Goal: Transaction & Acquisition: Purchase product/service

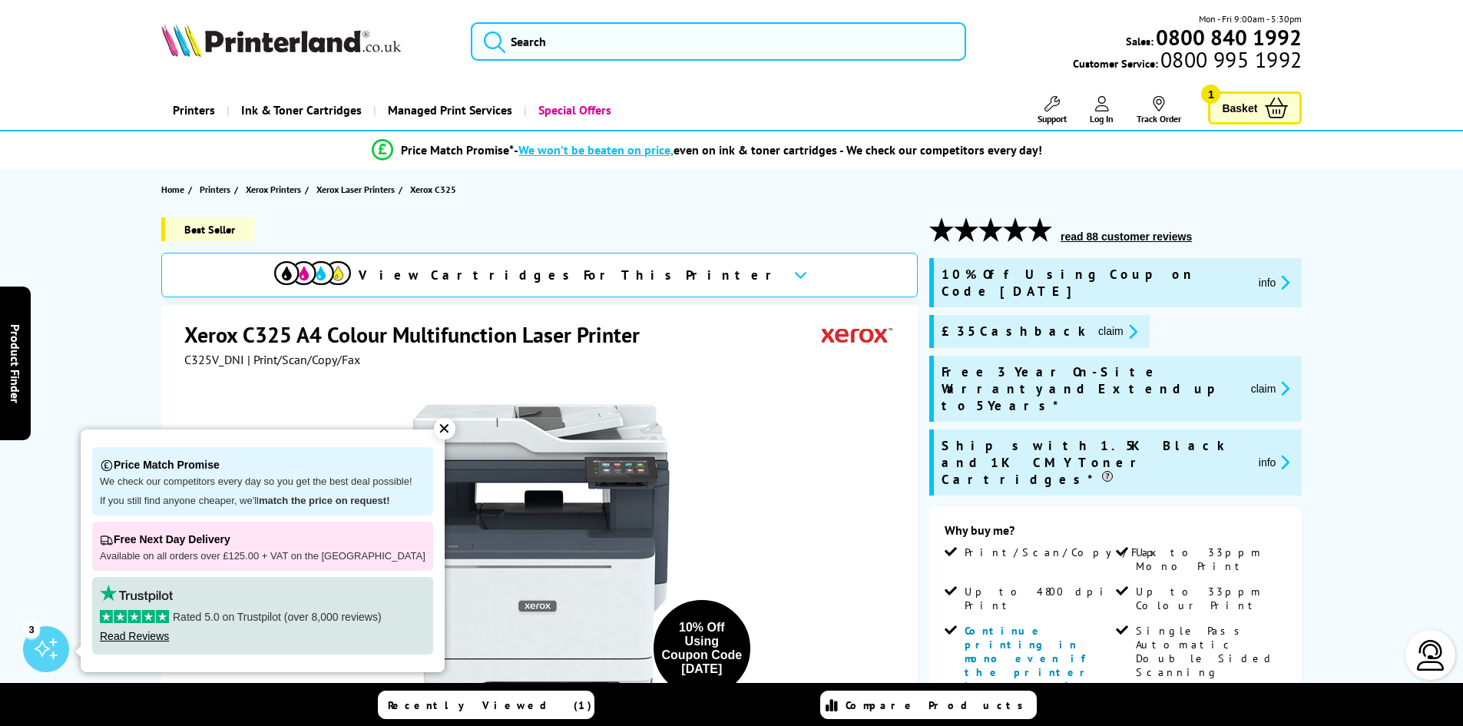
drag, startPoint x: 0, startPoint y: 0, endPoint x: 561, endPoint y: 276, distance: 625.5
click at [561, 276] on span "View Cartridges For This Printer" at bounding box center [570, 275] width 422 height 17
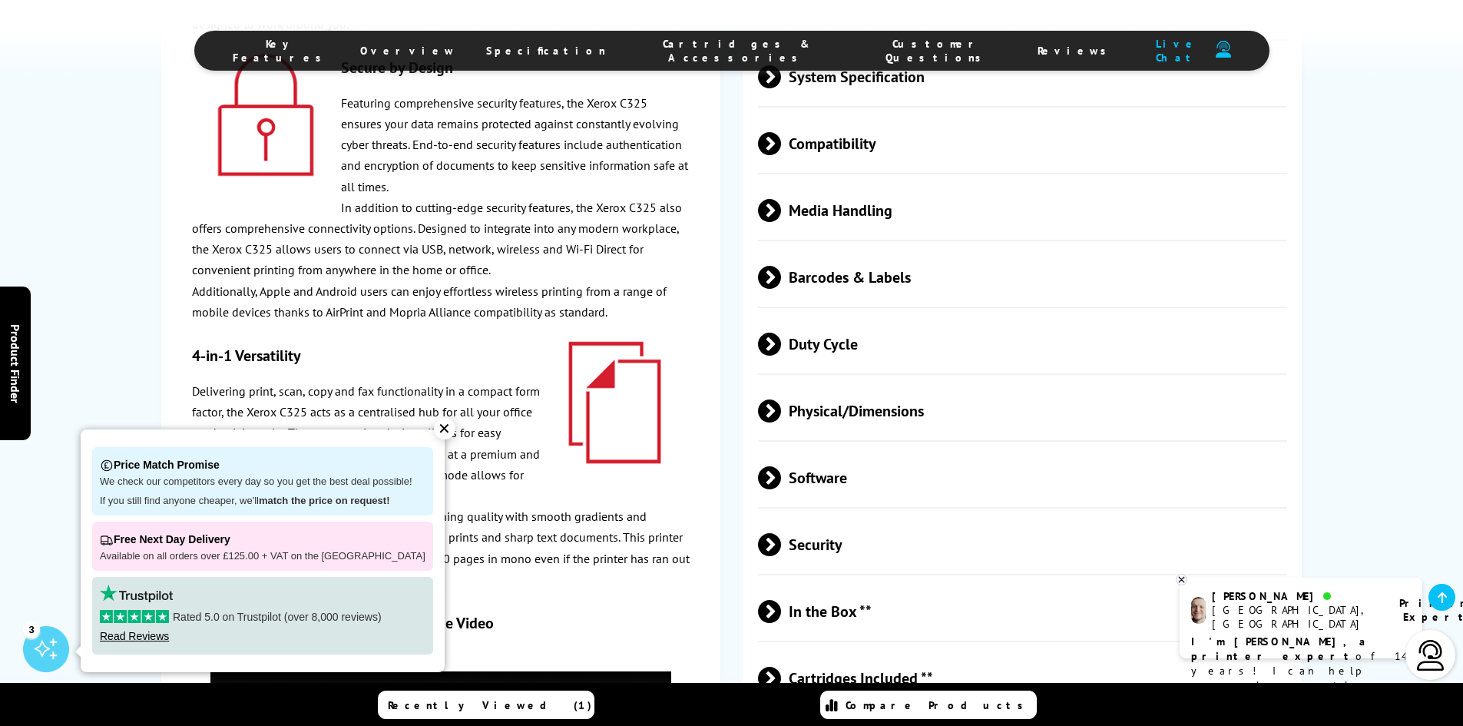
scroll to position [5383, 0]
